Goal: Navigation & Orientation: Find specific page/section

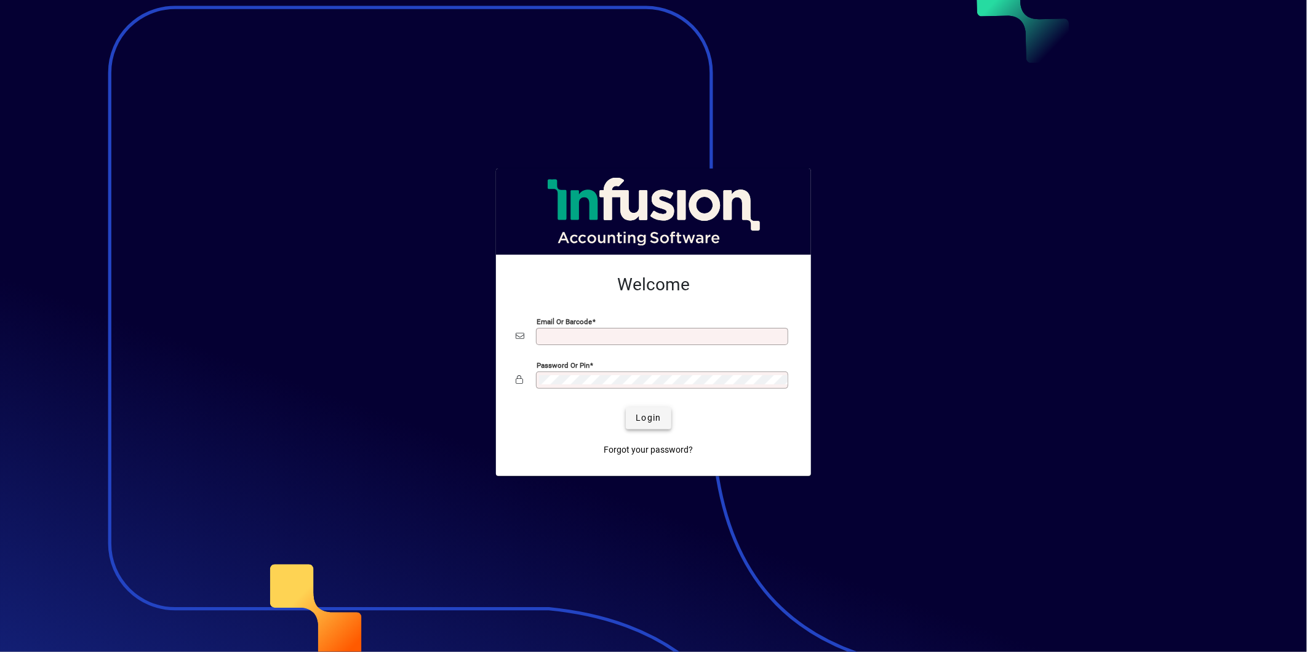
type input "**********"
click at [651, 422] on span "Login" at bounding box center [648, 418] width 25 height 13
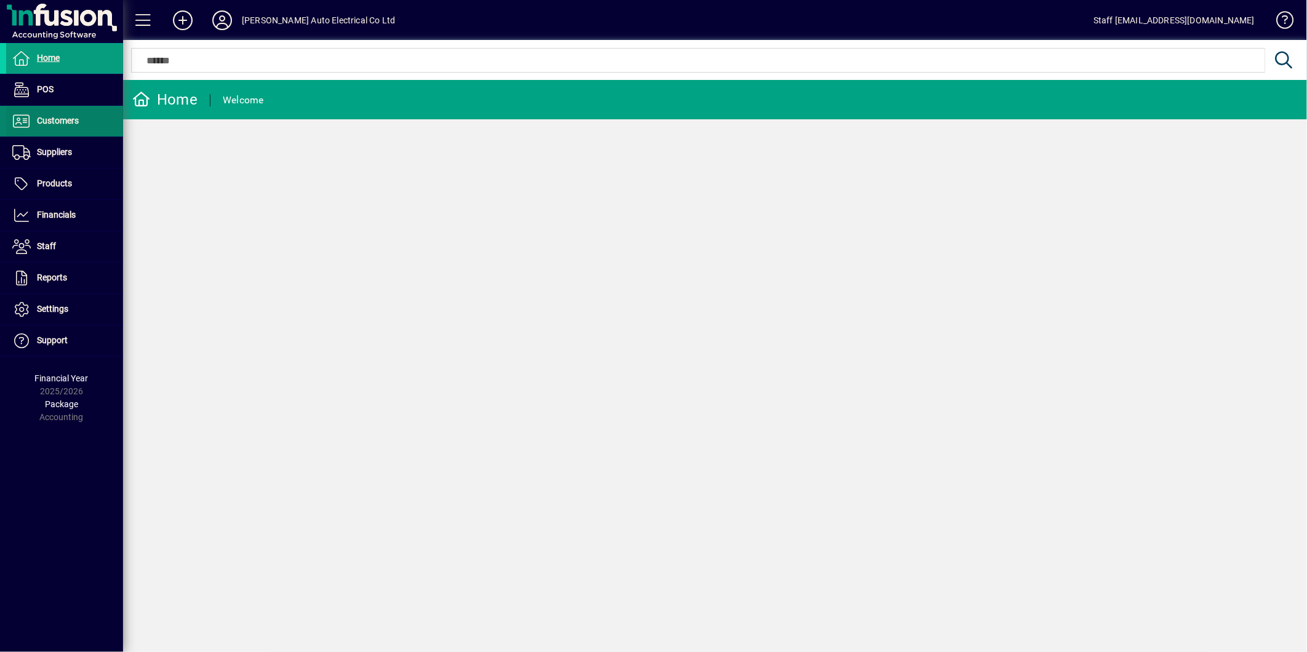
click at [47, 117] on span "Customers" at bounding box center [58, 121] width 42 height 10
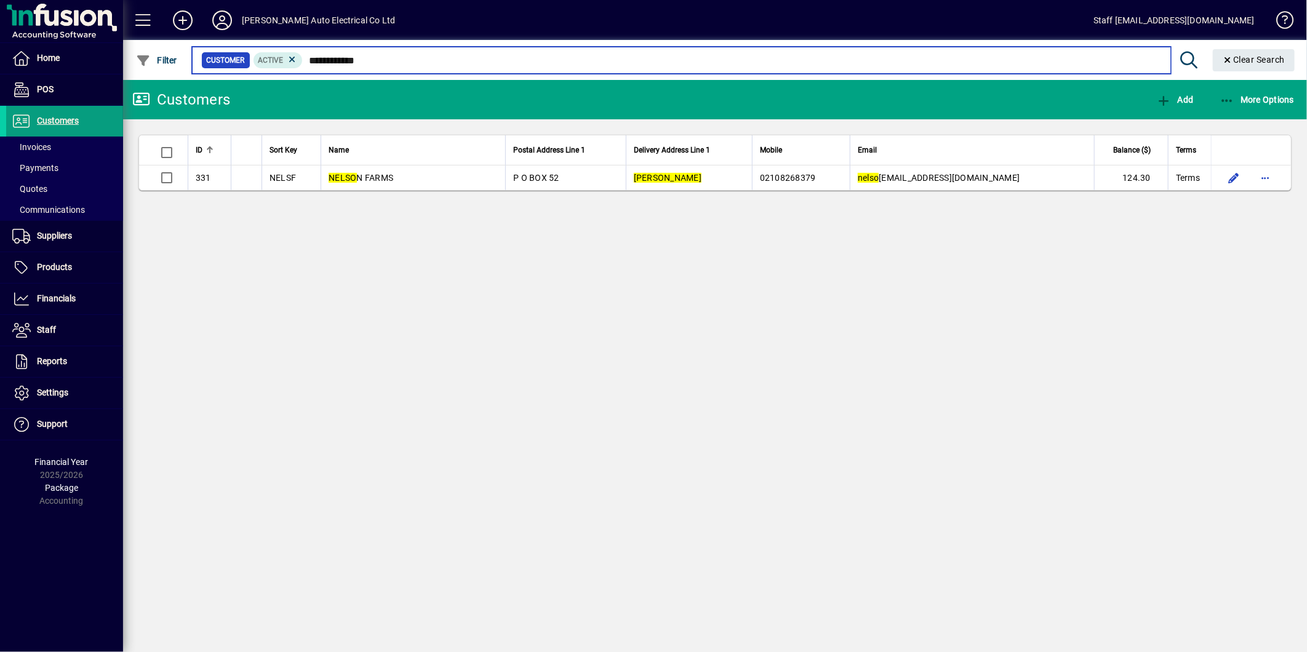
type input "**********"
